Goal: Find specific page/section: Find specific page/section

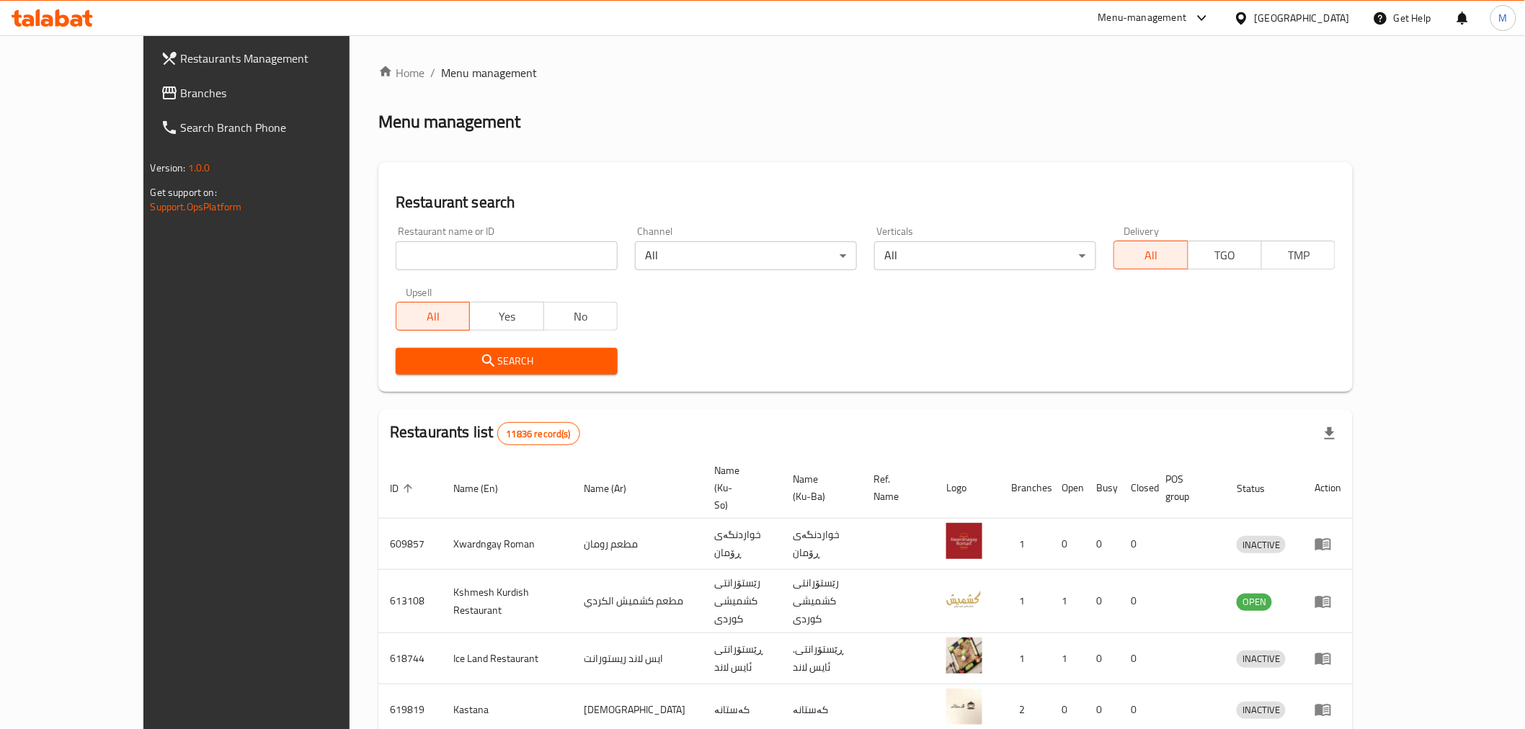
click at [416, 268] on input "search" at bounding box center [507, 255] width 222 height 29
type input "f"
type input "b"
click button "Search" at bounding box center [507, 361] width 222 height 27
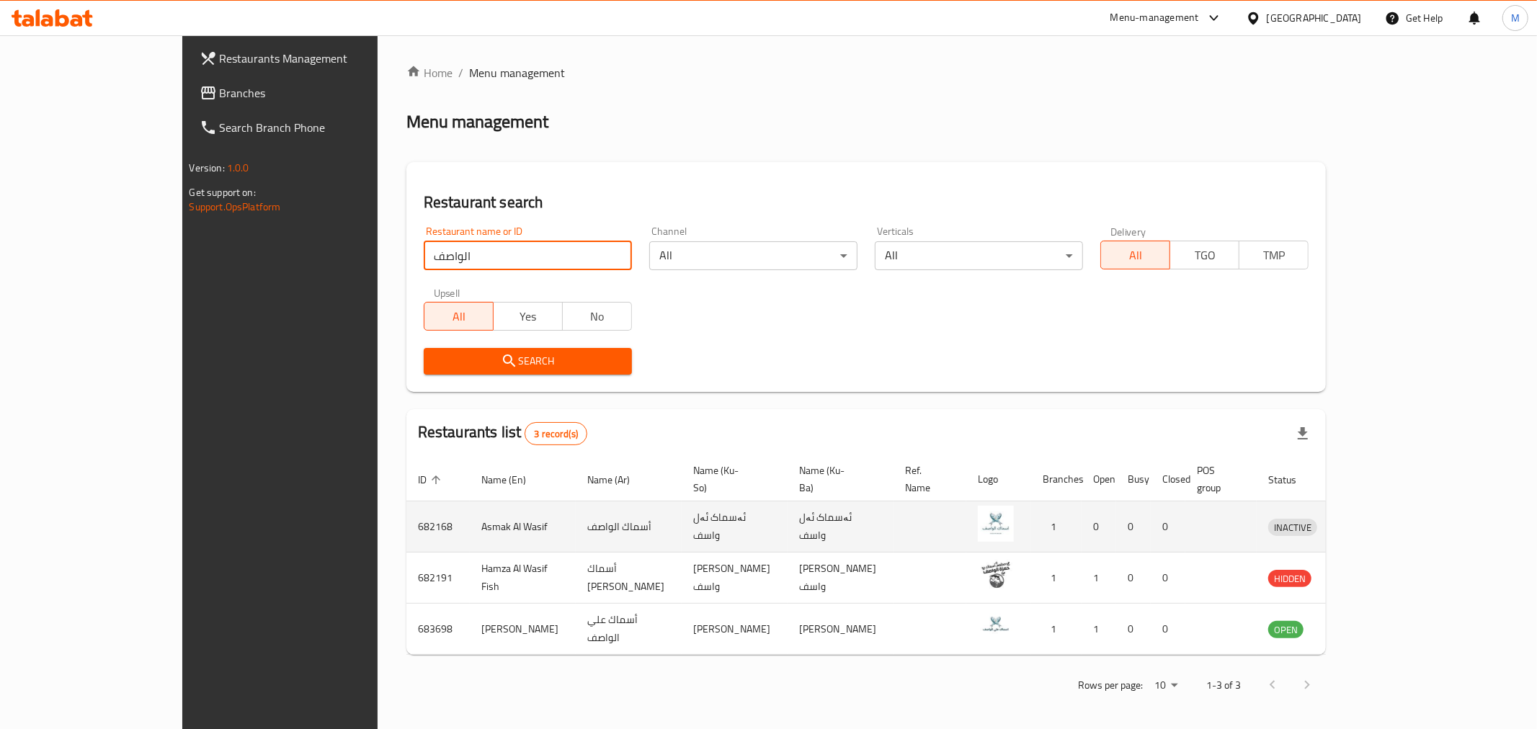
click at [470, 513] on td "Asmak Al Wasif" at bounding box center [523, 527] width 106 height 51
copy td "Asmak Al Wasif"
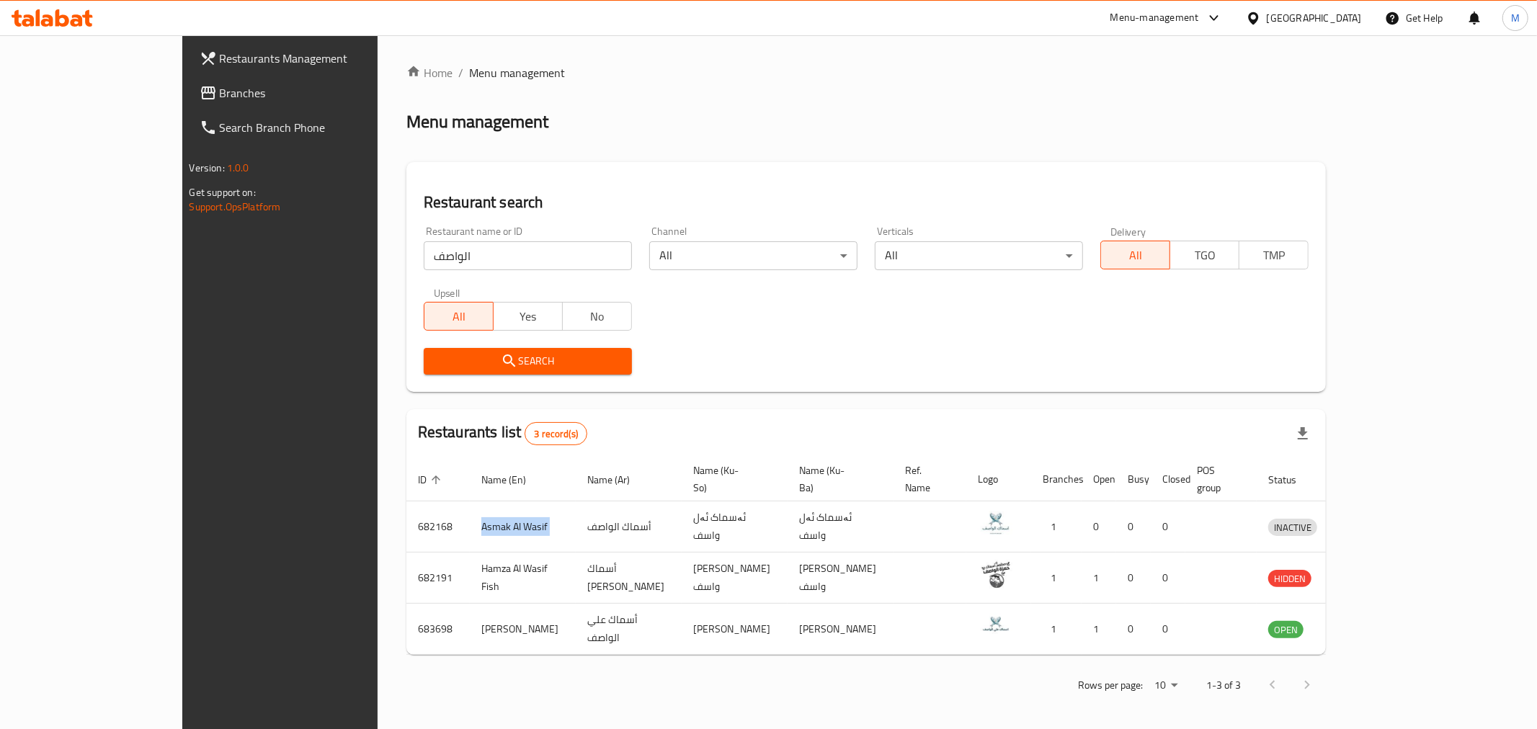
click at [424, 268] on input "الواصف" at bounding box center [528, 255] width 208 height 29
type input "golden chicken"
click button "Search" at bounding box center [528, 361] width 208 height 27
